Goal: Task Accomplishment & Management: Use online tool/utility

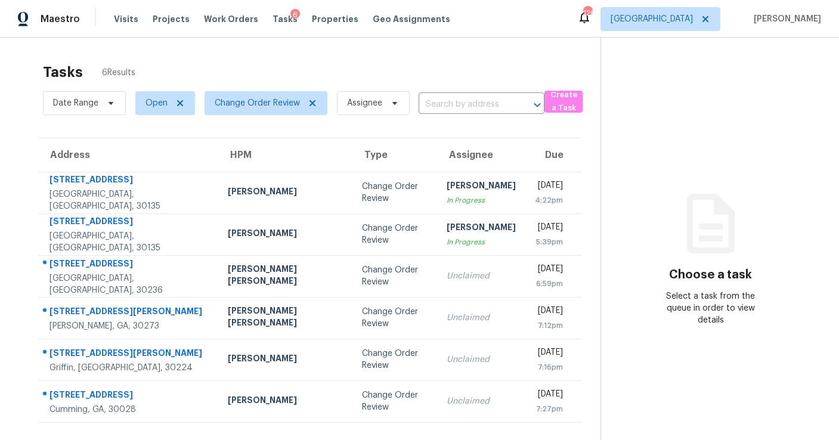
scroll to position [38, 0]
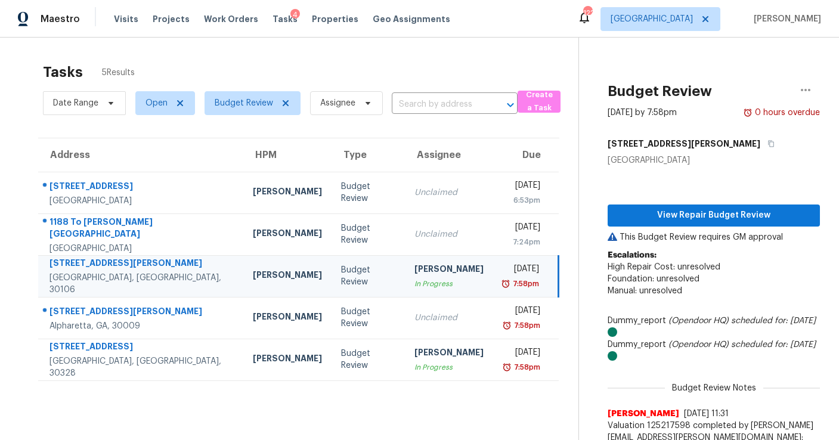
scroll to position [18, 0]
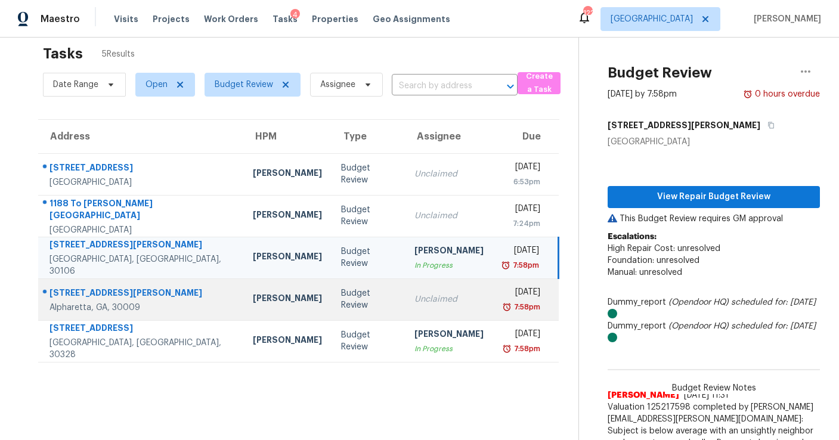
click at [414, 296] on div "Unclaimed" at bounding box center [448, 299] width 69 height 12
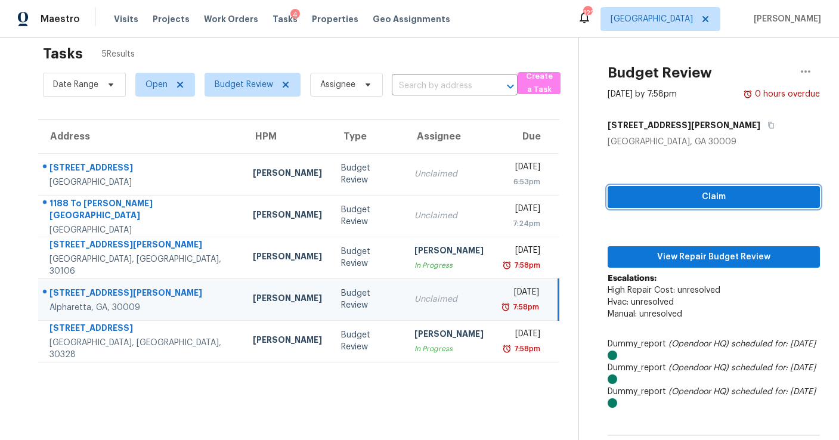
click at [683, 198] on span "Claim" at bounding box center [713, 197] width 193 height 15
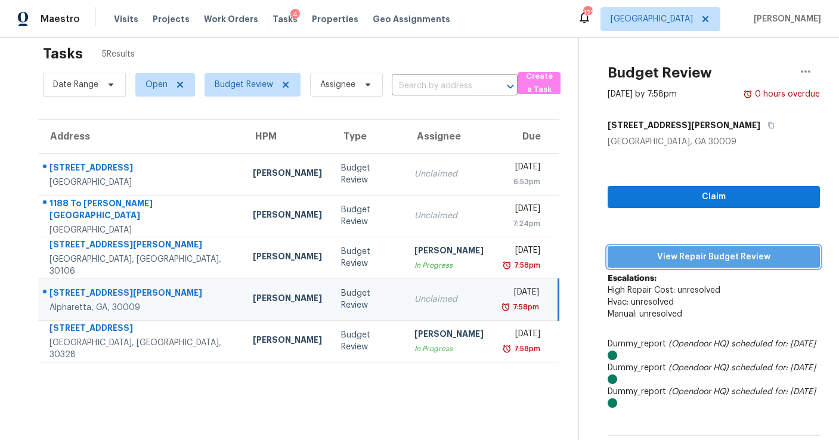
click at [684, 256] on span "View Repair Budget Review" at bounding box center [713, 257] width 193 height 15
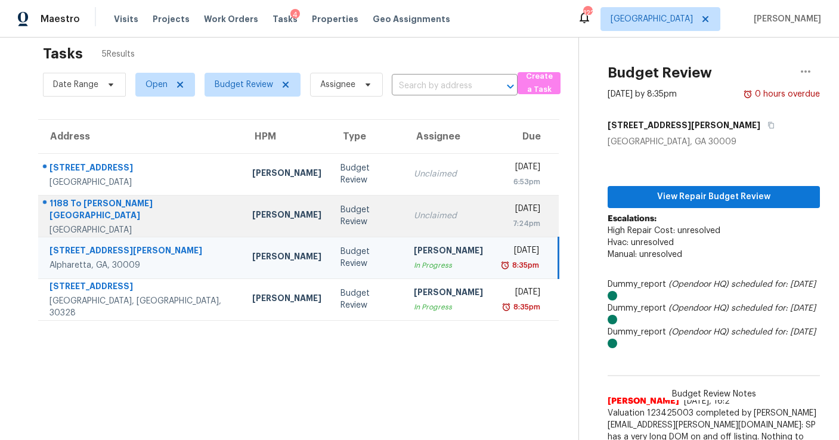
click at [414, 210] on div "Unclaimed" at bounding box center [448, 216] width 69 height 12
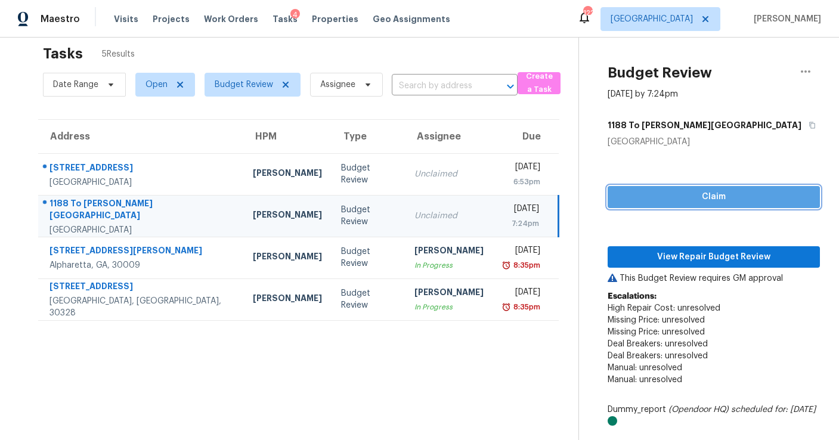
click at [639, 196] on span "Claim" at bounding box center [713, 197] width 193 height 15
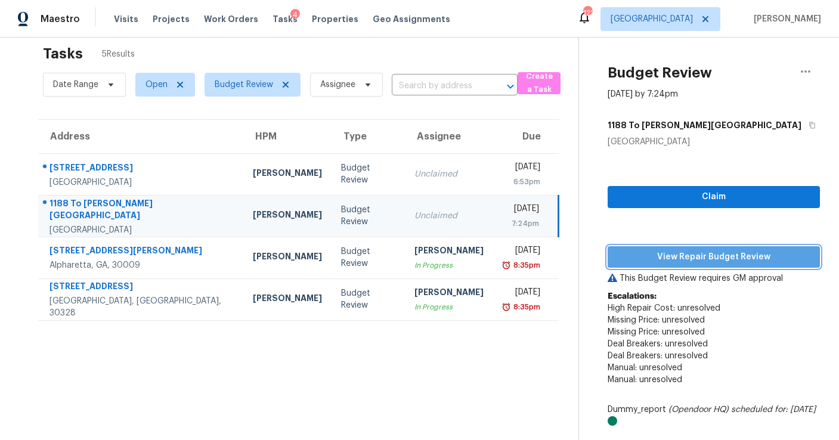
click at [689, 262] on span "View Repair Budget Review" at bounding box center [713, 257] width 193 height 15
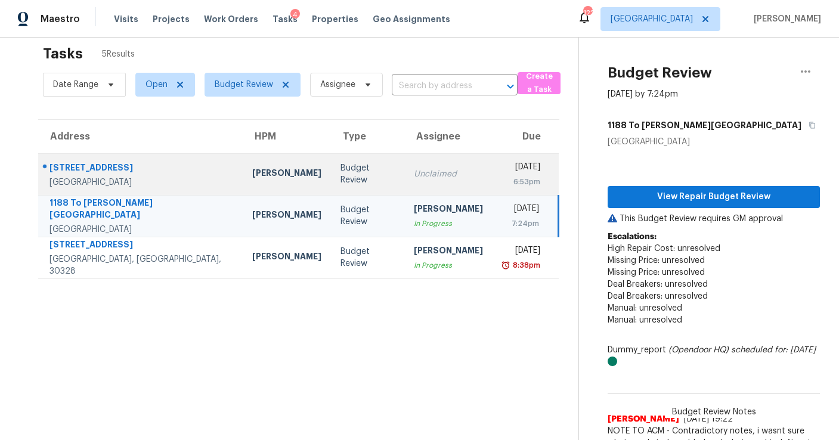
click at [404, 156] on td "Unclaimed" at bounding box center [448, 174] width 88 height 42
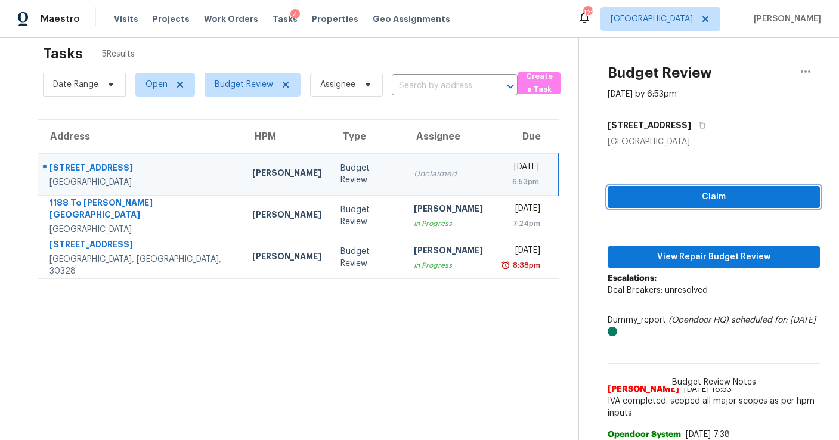
click at [639, 198] on span "Claim" at bounding box center [713, 197] width 193 height 15
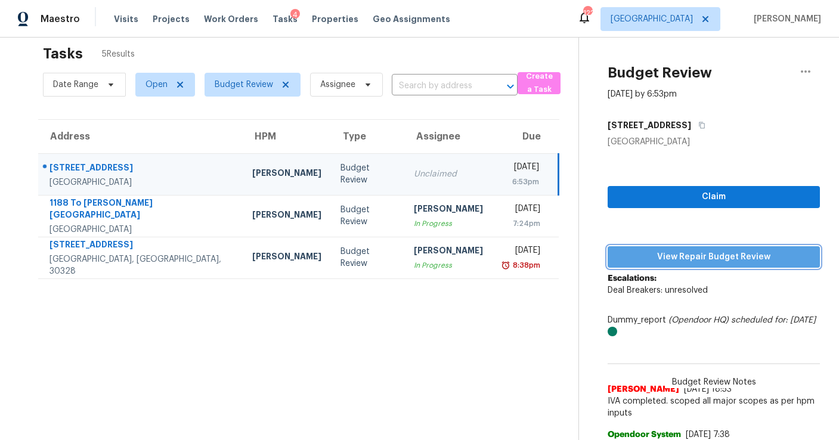
click at [642, 252] on span "View Repair Budget Review" at bounding box center [713, 257] width 193 height 15
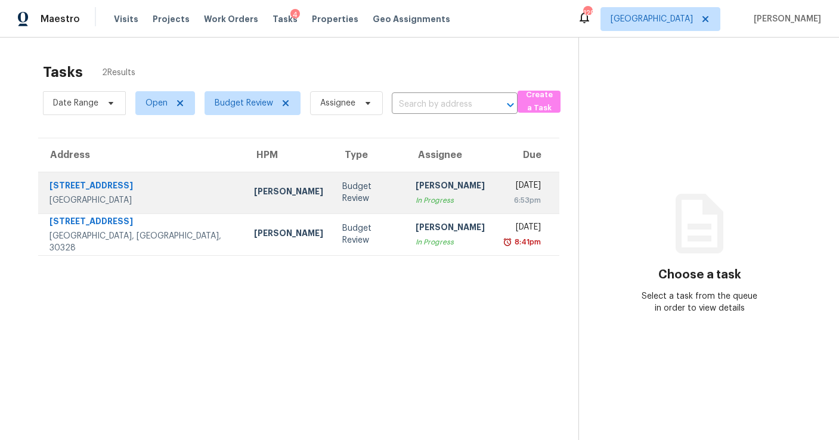
click at [333, 211] on td "Budget Review" at bounding box center [370, 193] width 74 height 42
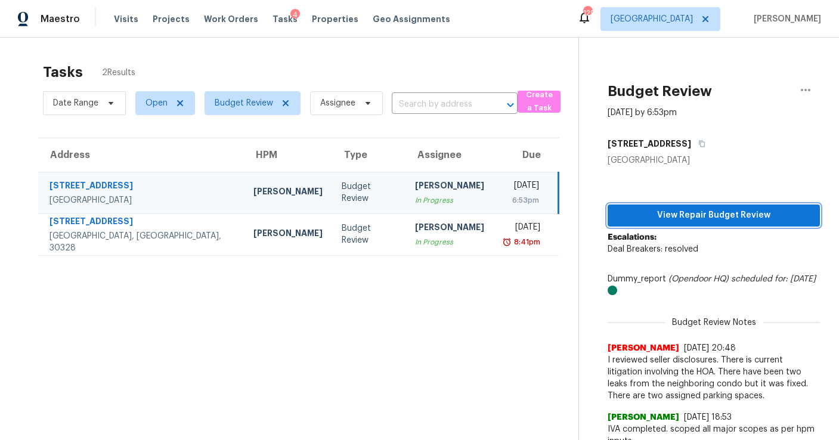
click at [630, 218] on span "View Repair Budget Review" at bounding box center [713, 215] width 193 height 15
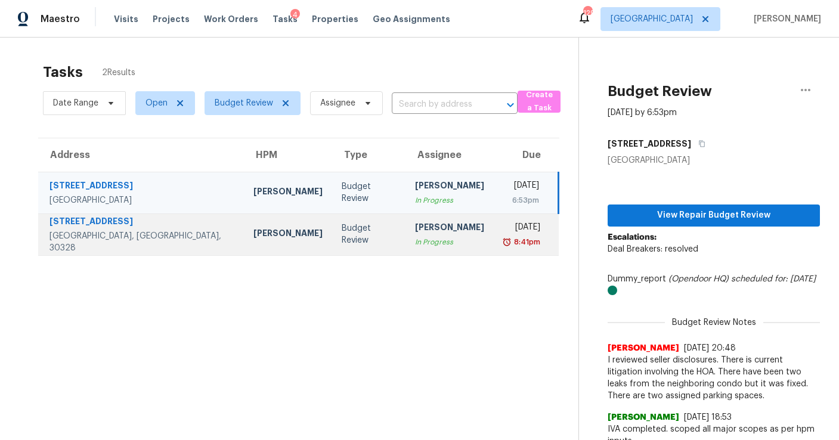
click at [263, 241] on td "Samuel Vetrik" at bounding box center [288, 234] width 88 height 42
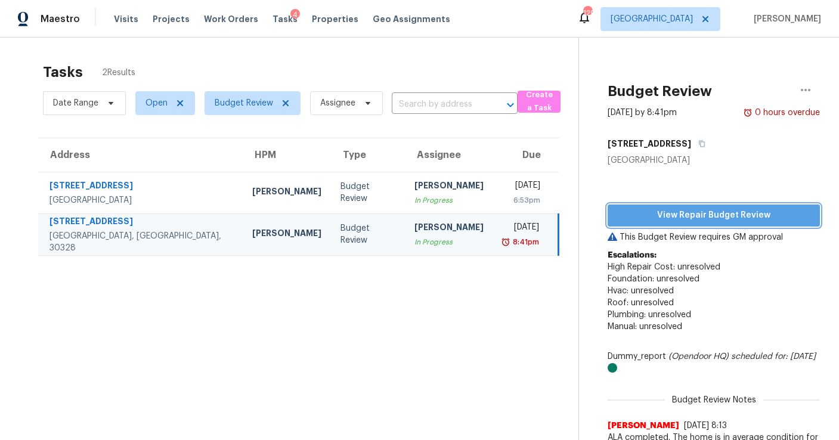
click at [669, 211] on span "View Repair Budget Review" at bounding box center [713, 215] width 193 height 15
